Goal: Find specific page/section: Find specific page/section

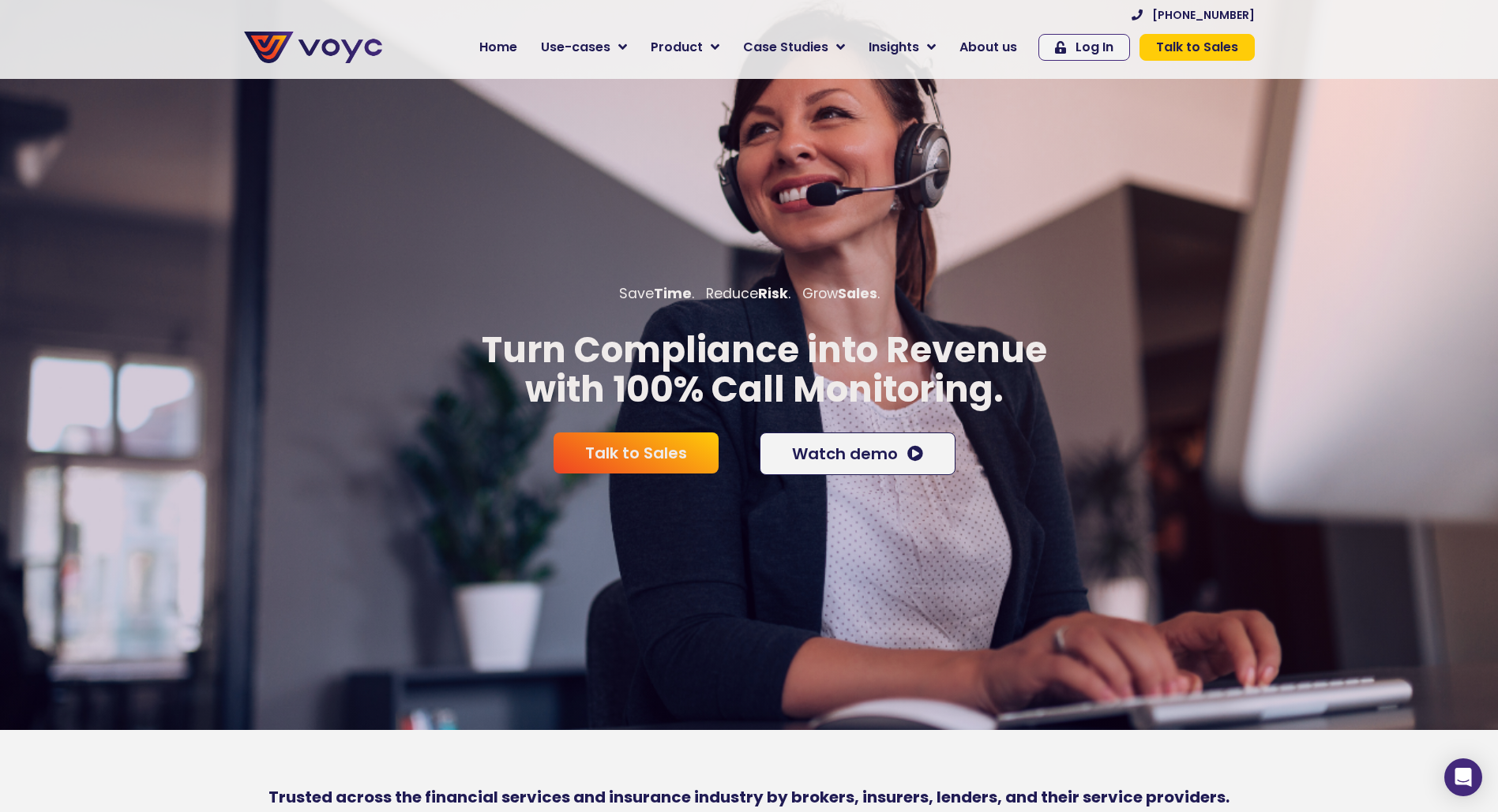
click at [1026, 50] on link "About us" at bounding box center [989, 47] width 82 height 31
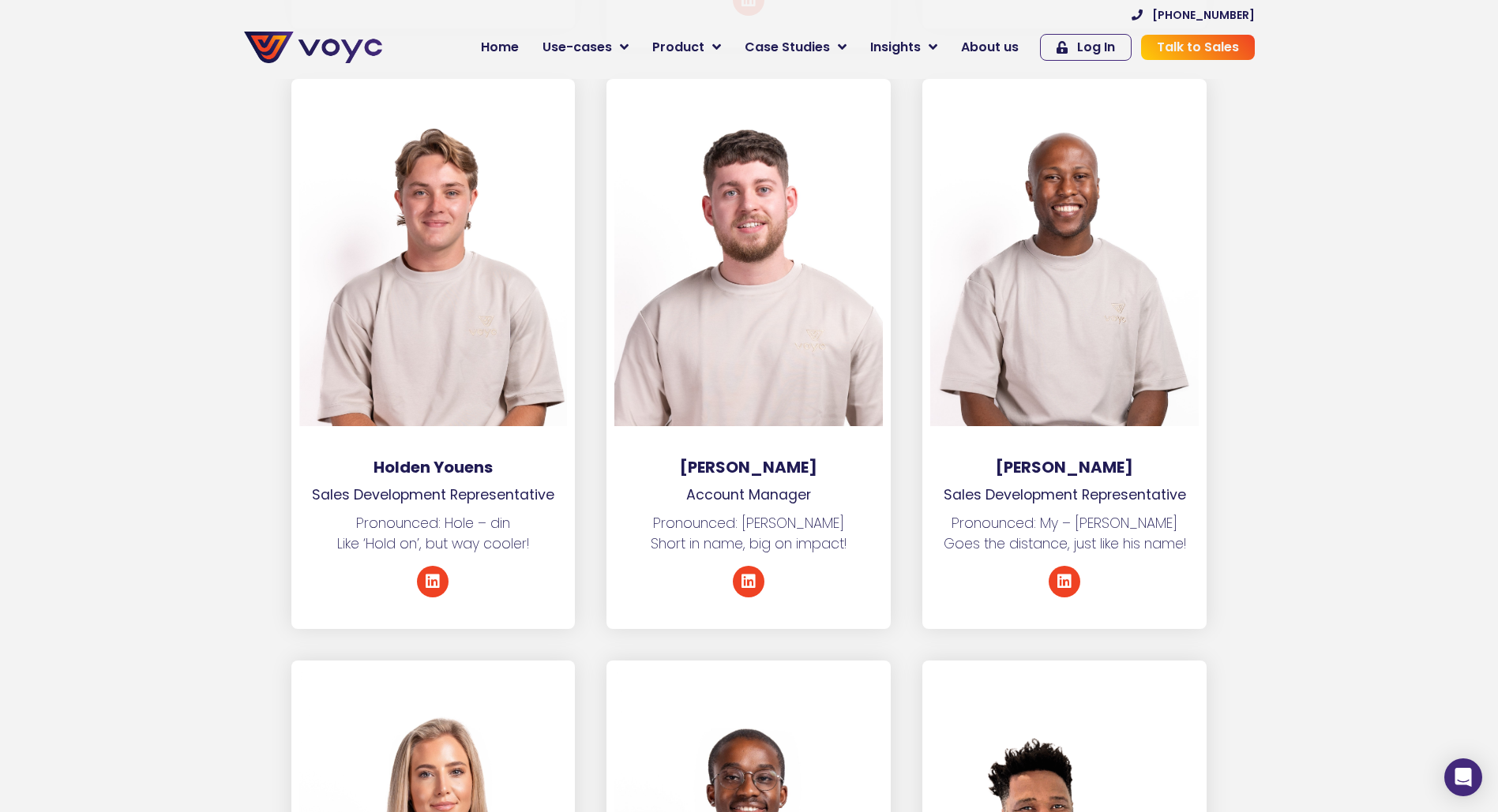
scroll to position [5604, 0]
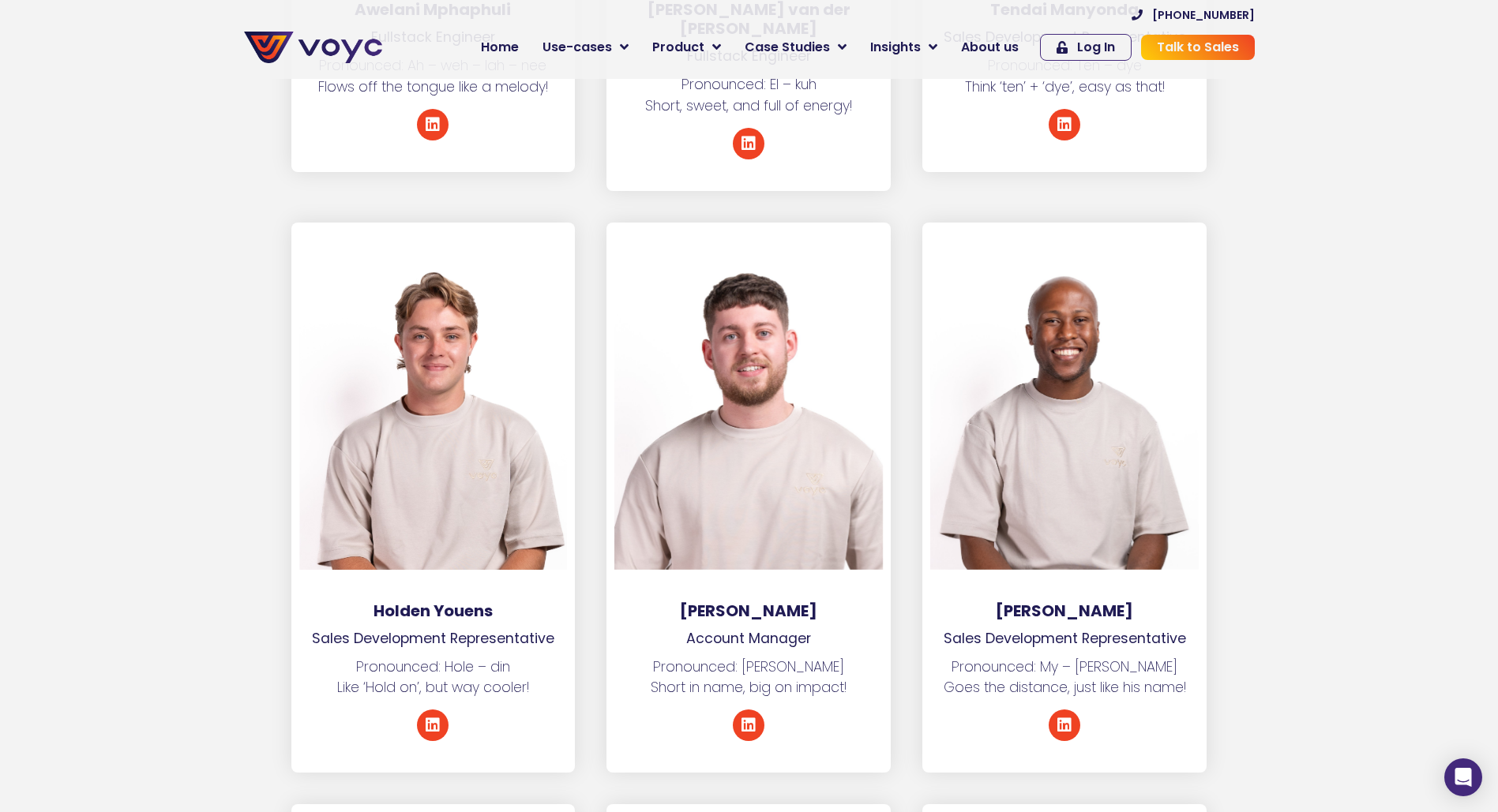
click at [426, 628] on p "Sales Development Representative" at bounding box center [434, 638] width 285 height 21
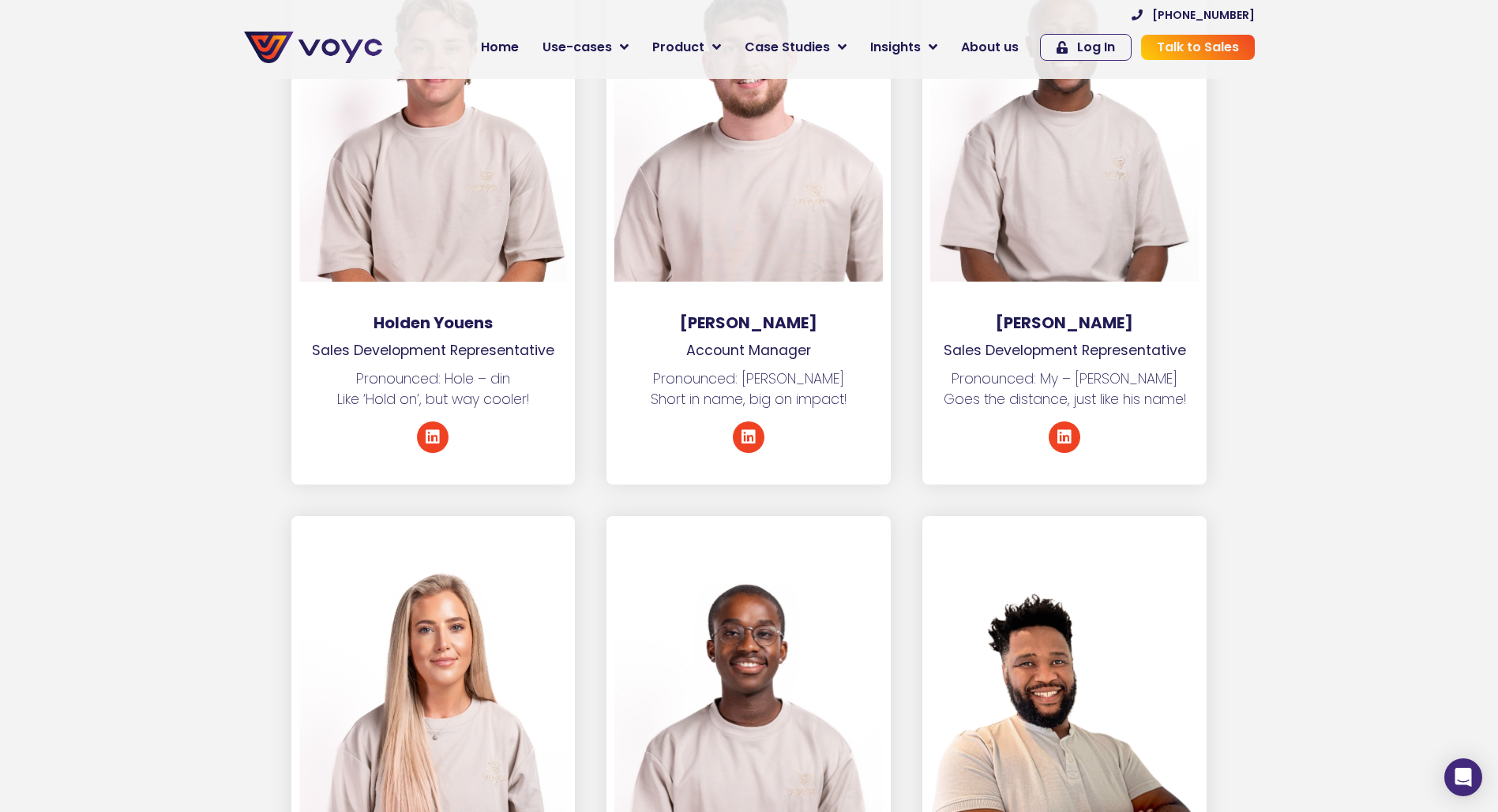
scroll to position [5714, 0]
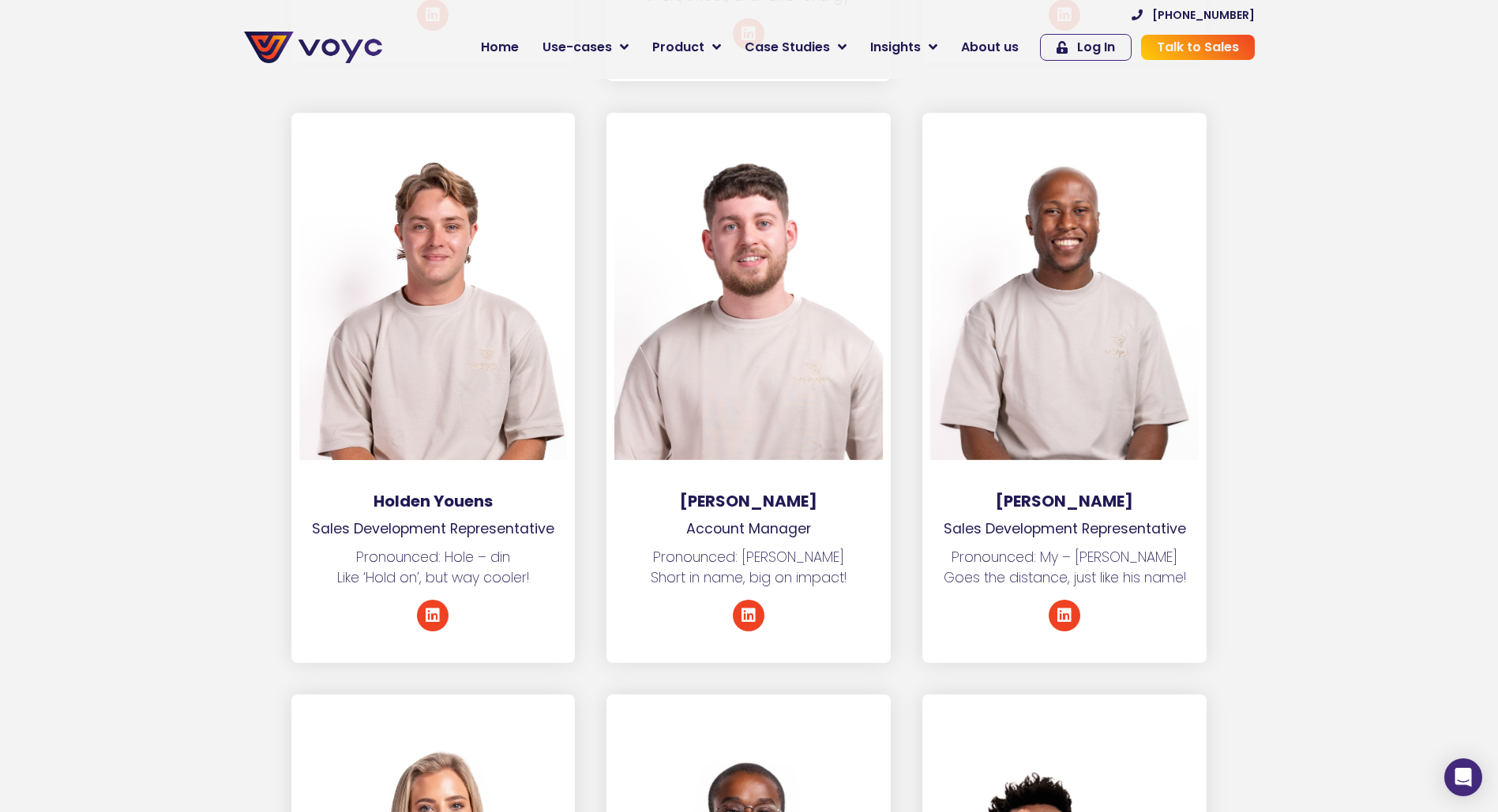
click at [401, 223] on div at bounding box center [433, 290] width 268 height 339
click at [421, 492] on h3 "Holden Youens" at bounding box center [434, 501] width 285 height 19
